Goal: Task Accomplishment & Management: Complete application form

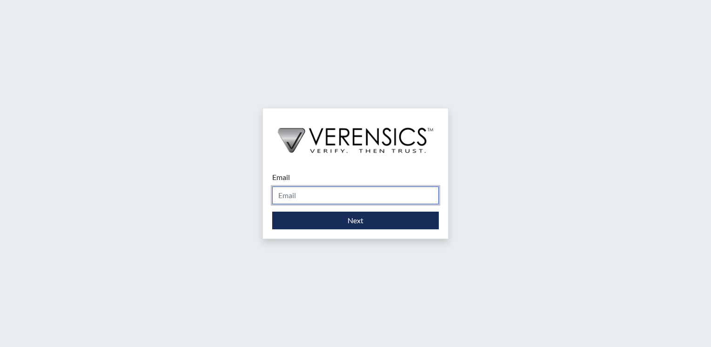
click at [354, 194] on input "Email" at bounding box center [355, 196] width 167 height 18
type input "albert.caldwell@talberthouse.org"
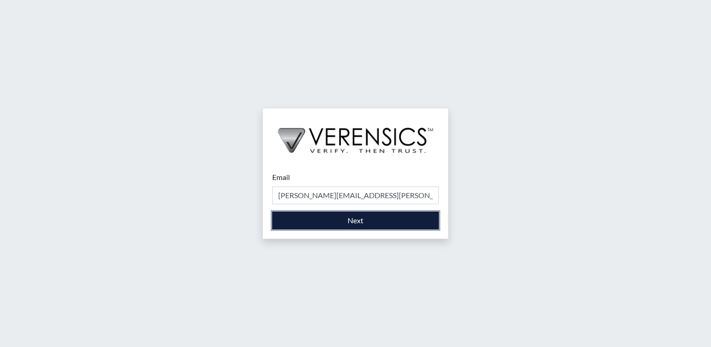
click at [354, 219] on button "Next" at bounding box center [355, 221] width 167 height 18
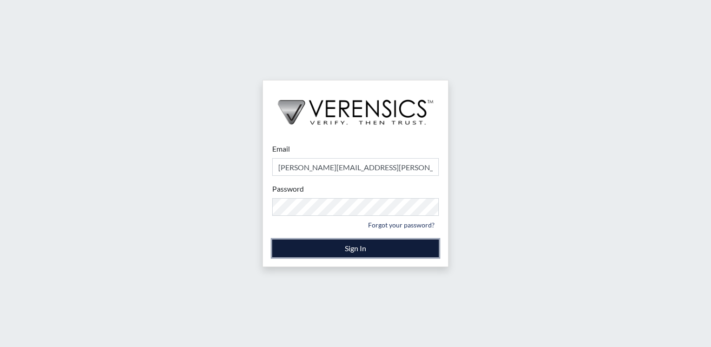
click at [350, 249] on button "Sign In" at bounding box center [355, 249] width 167 height 18
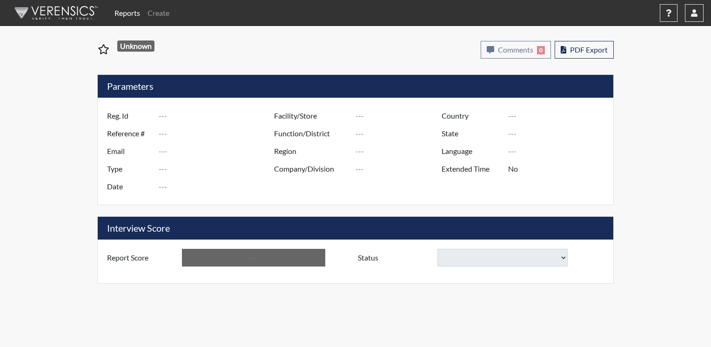
type input "Dangerfield"
type input "50963"
type input "[EMAIL_ADDRESS][DOMAIN_NAME]"
type input "Corrections Pre-Employment"
type input "Aug 27, 2025"
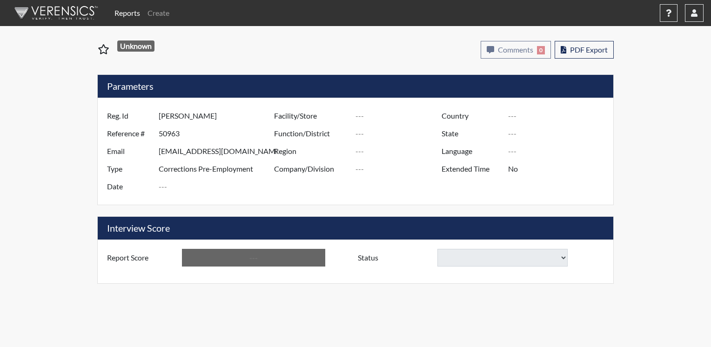
type input "Spring Grove"
type input "United States"
type input "Ohio"
type input "English"
type input "Yes"
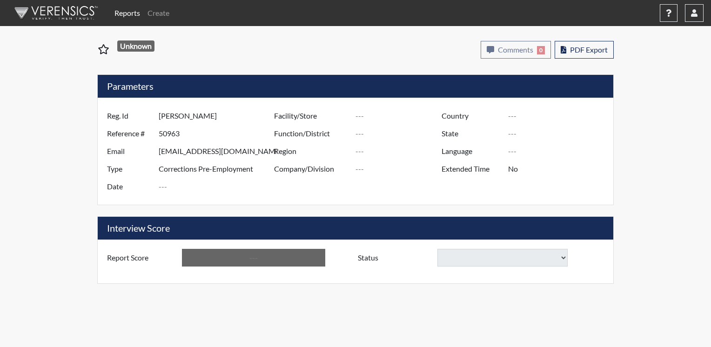
type input "Below Conditions"
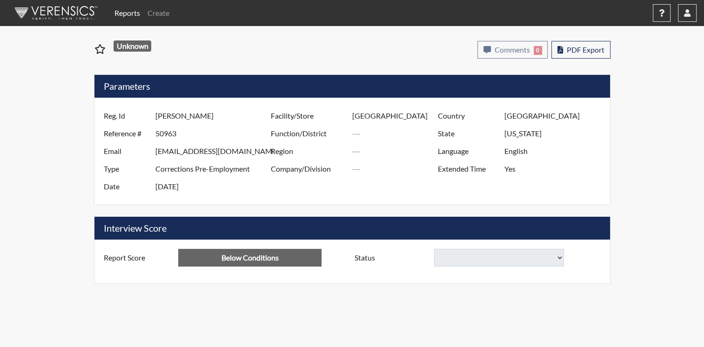
select select
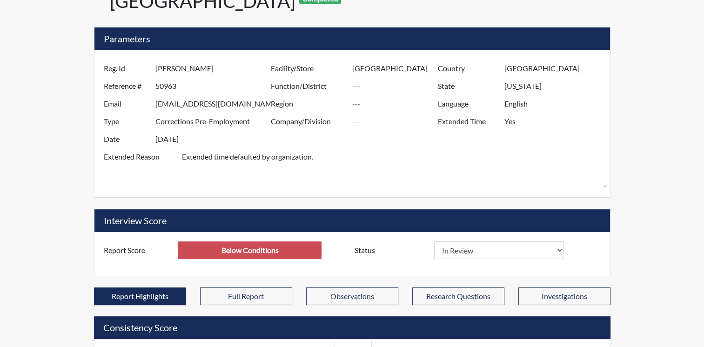
scroll to position [47, 0]
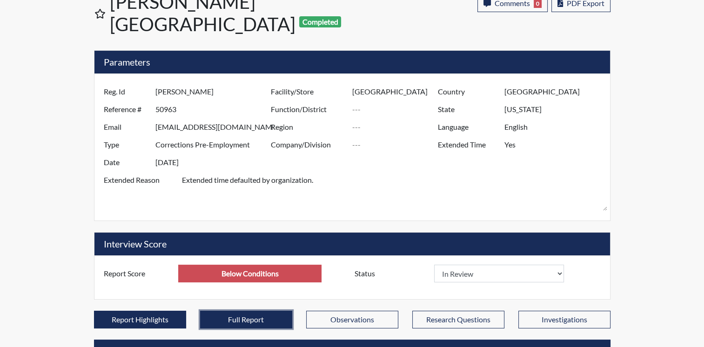
click at [250, 311] on button "Full Report" at bounding box center [246, 320] width 92 height 18
select select
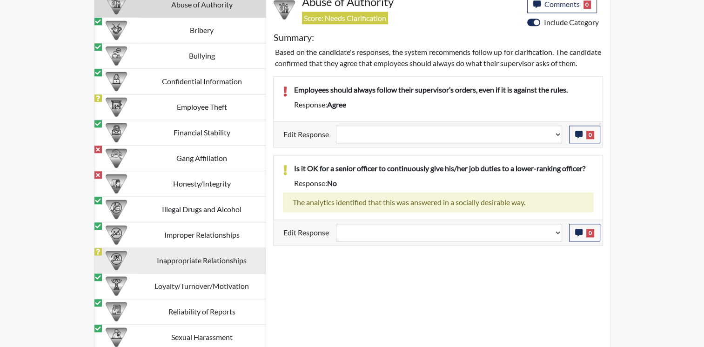
scroll to position [969, 0]
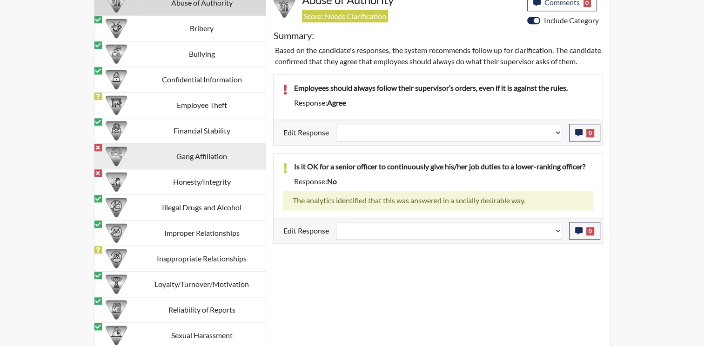
click at [180, 144] on td "Gang Affiliation" at bounding box center [201, 157] width 127 height 26
select select
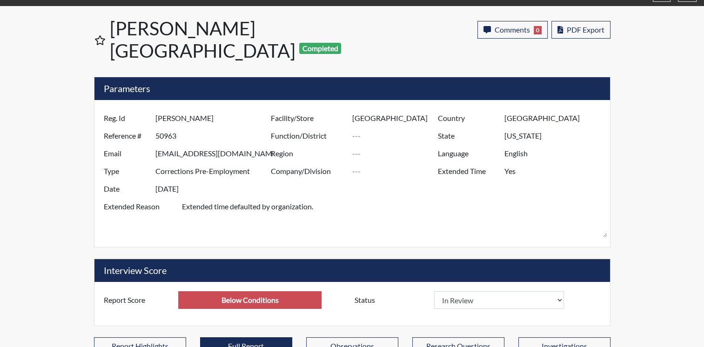
scroll to position [0, 0]
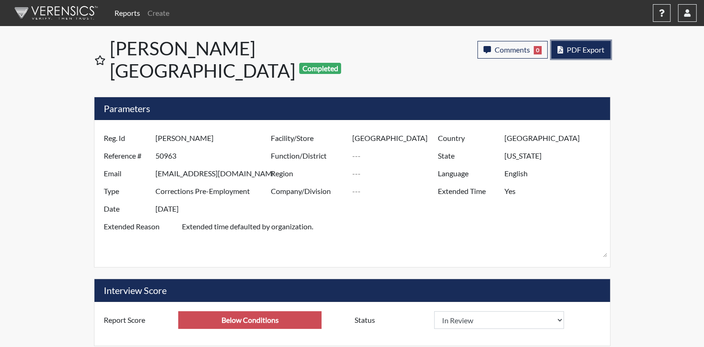
click at [586, 48] on span "PDF Export" at bounding box center [586, 49] width 38 height 9
